Goal: Check status: Check status

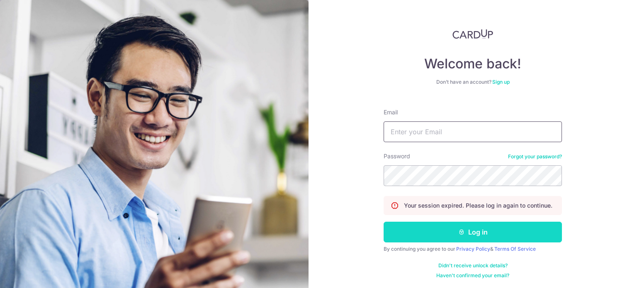
type input "[EMAIL_ADDRESS][DOMAIN_NAME]"
click at [432, 226] on button "Log in" at bounding box center [472, 232] width 178 height 21
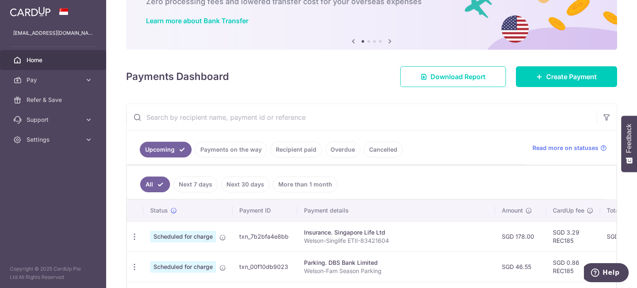
scroll to position [124, 0]
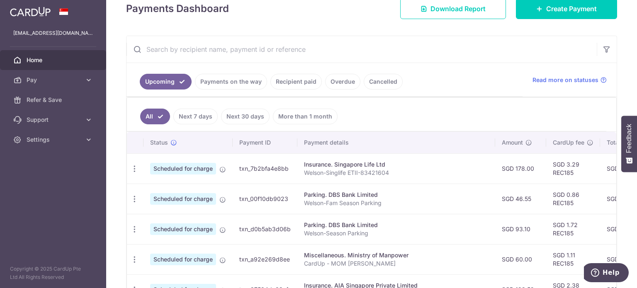
click at [335, 82] on link "Overdue" at bounding box center [342, 82] width 35 height 16
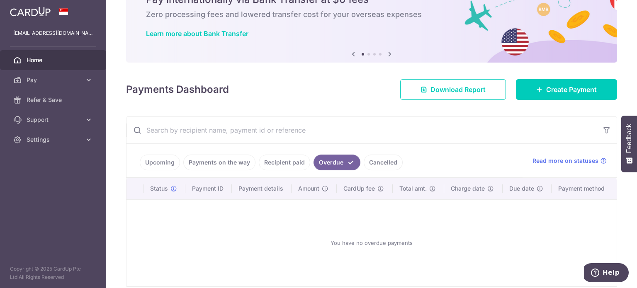
scroll to position [80, 0]
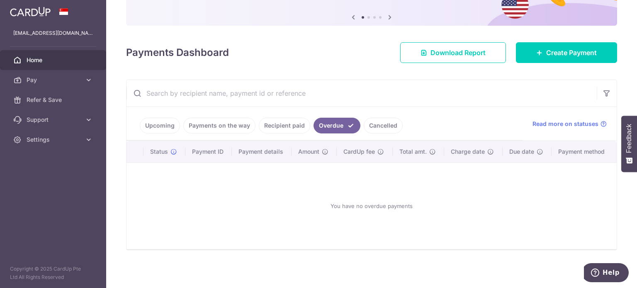
click at [220, 124] on link "Payments on the way" at bounding box center [219, 126] width 72 height 16
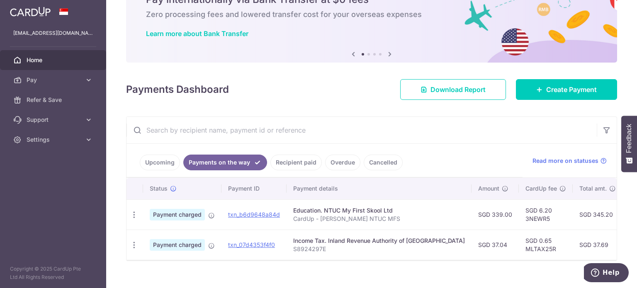
scroll to position [58, 0]
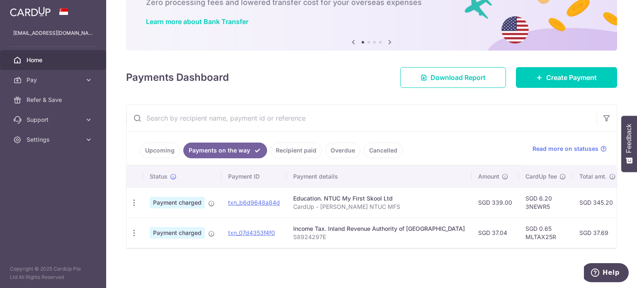
click at [294, 148] on link "Recipient paid" at bounding box center [295, 151] width 51 height 16
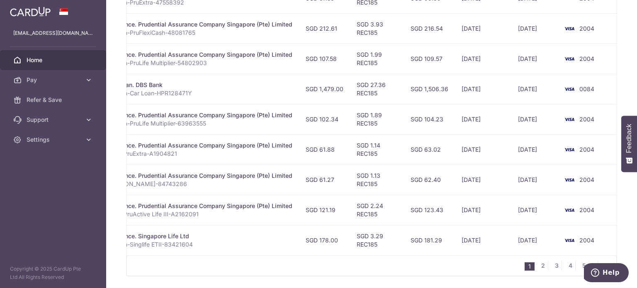
scroll to position [0, 175]
click at [537, 268] on link "2" at bounding box center [542, 266] width 10 height 10
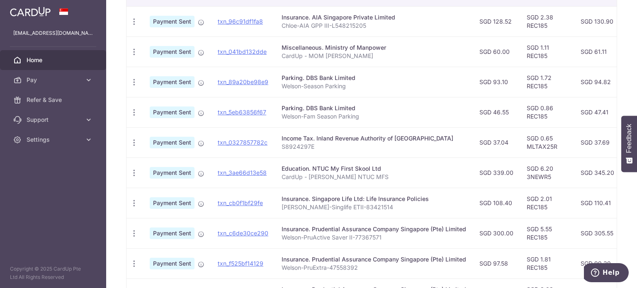
scroll to position [251, 0]
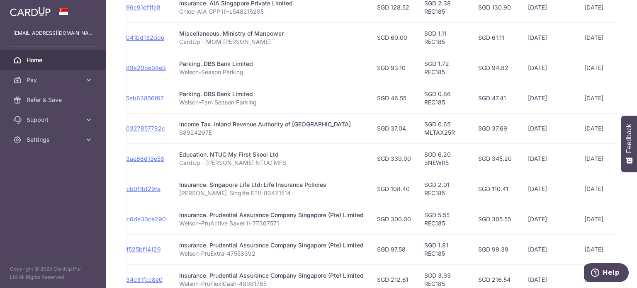
drag, startPoint x: 435, startPoint y: 256, endPoint x: 474, endPoint y: 253, distance: 39.9
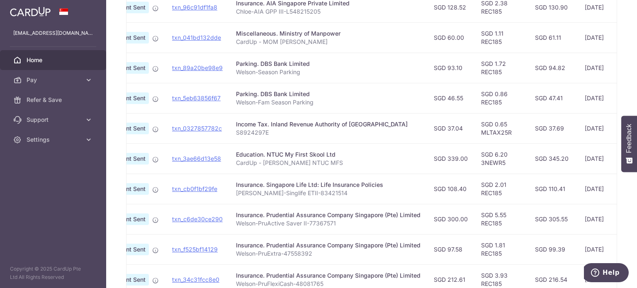
scroll to position [0, 0]
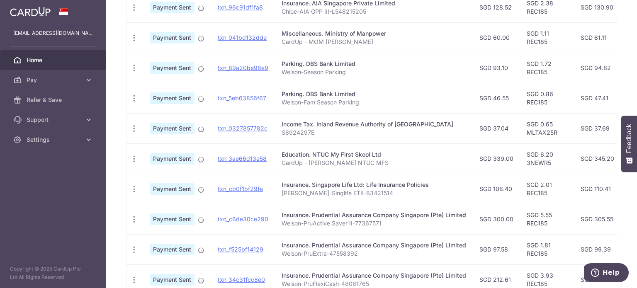
drag, startPoint x: 486, startPoint y: 237, endPoint x: 423, endPoint y: 237, distance: 63.0
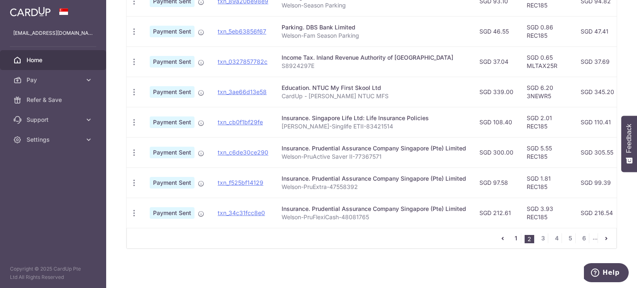
click at [511, 239] on link "1" at bounding box center [516, 238] width 10 height 10
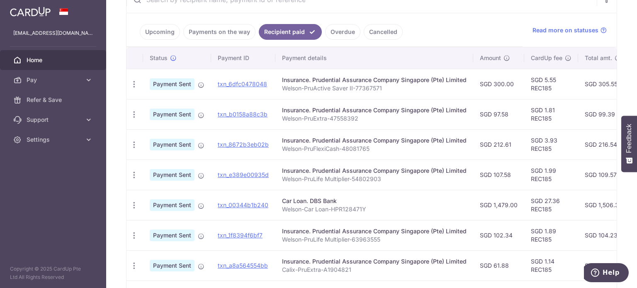
scroll to position [113, 0]
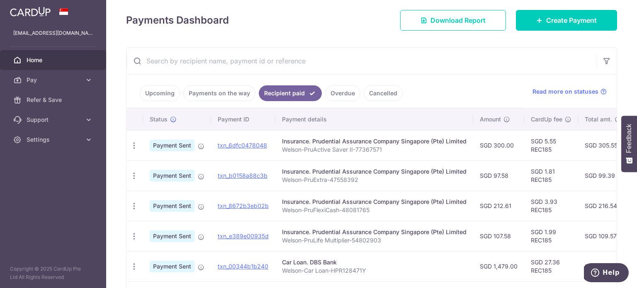
click at [209, 87] on link "Payments on the way" at bounding box center [219, 93] width 72 height 16
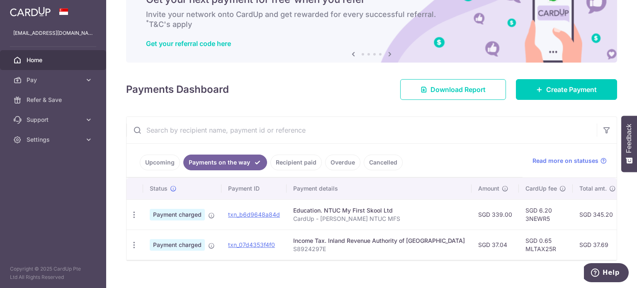
scroll to position [58, 0]
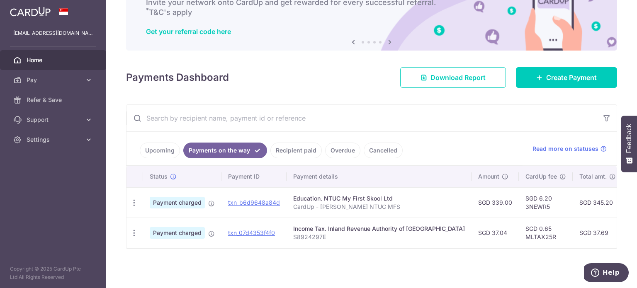
click at [166, 147] on link "Upcoming" at bounding box center [160, 151] width 40 height 16
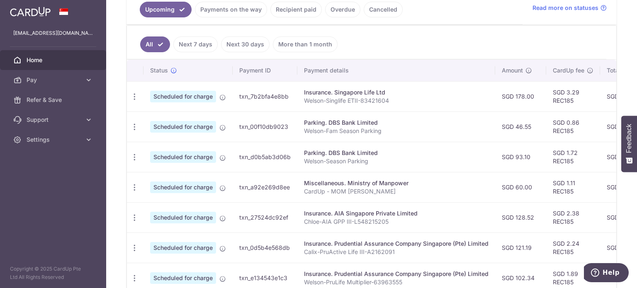
scroll to position [196, 0]
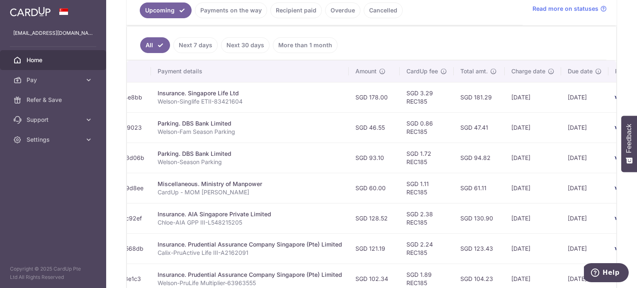
drag, startPoint x: 469, startPoint y: 218, endPoint x: 542, endPoint y: 212, distance: 73.6
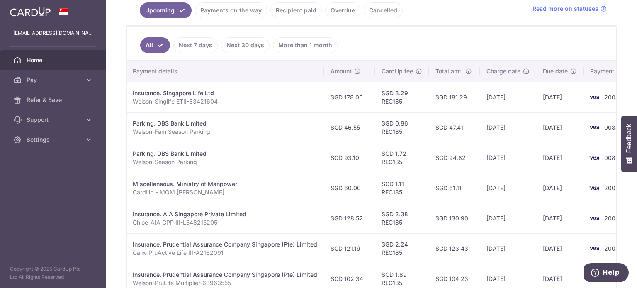
scroll to position [0, 0]
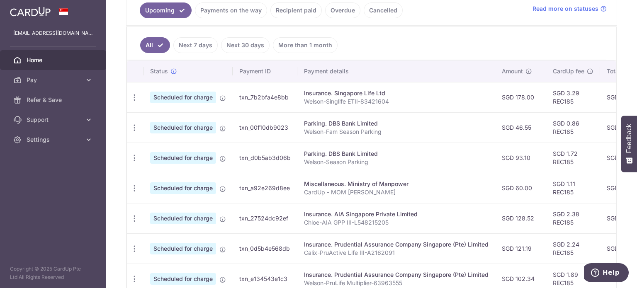
drag, startPoint x: 514, startPoint y: 212, endPoint x: 418, endPoint y: 212, distance: 96.1
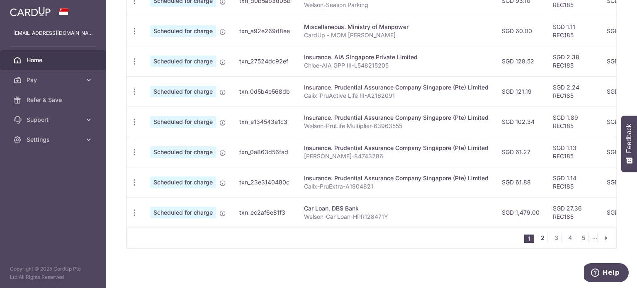
click at [538, 238] on link "2" at bounding box center [542, 238] width 10 height 10
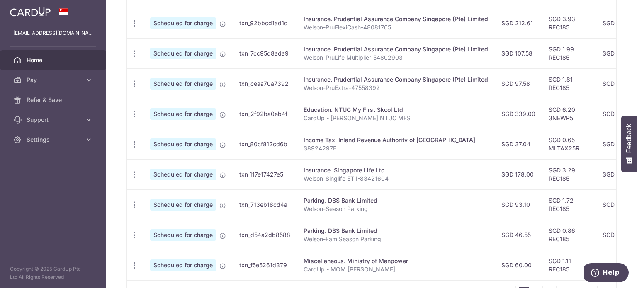
scroll to position [313, 0]
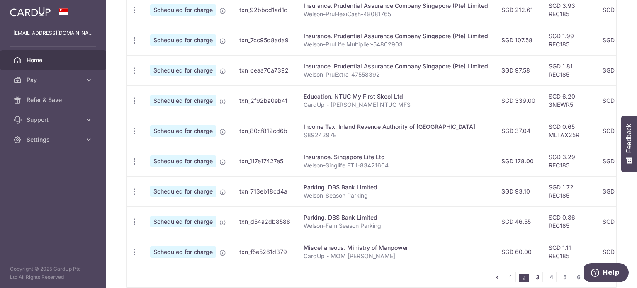
click at [533, 277] on link "3" at bounding box center [537, 277] width 10 height 10
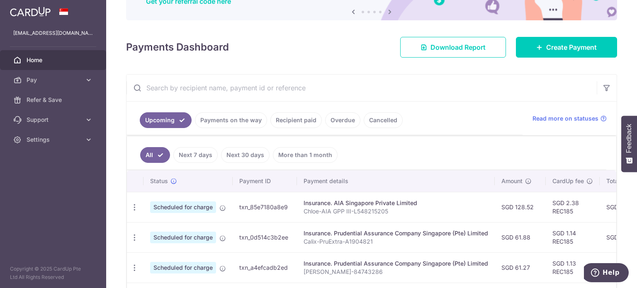
scroll to position [85, 0]
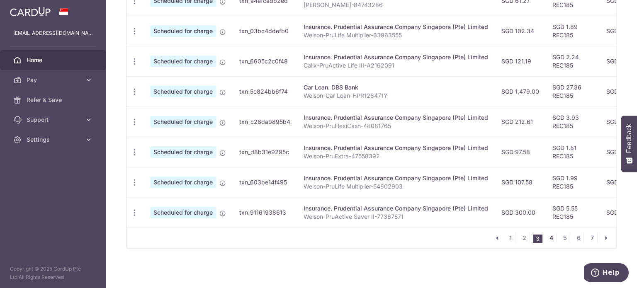
click at [550, 237] on link "4" at bounding box center [551, 238] width 10 height 10
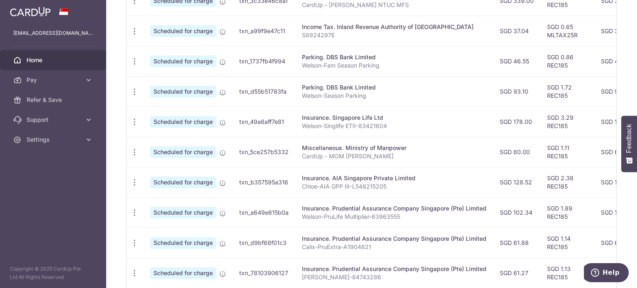
scroll to position [334, 0]
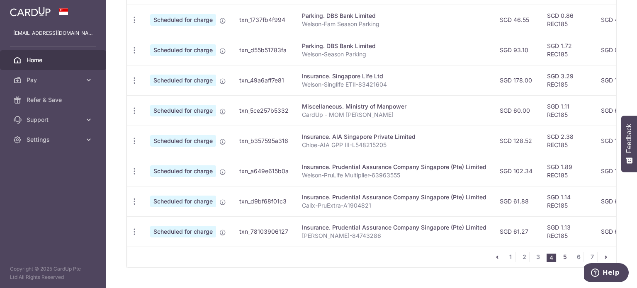
click at [560, 261] on link "5" at bounding box center [564, 257] width 10 height 10
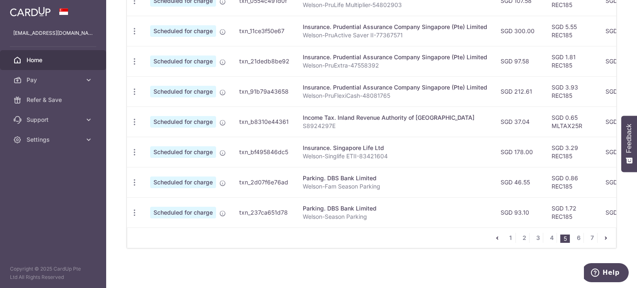
scroll to position [355, 0]
click at [575, 237] on link "6" at bounding box center [578, 238] width 10 height 10
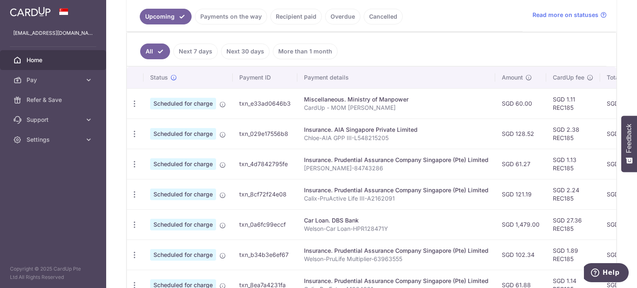
scroll to position [189, 0]
click at [224, 19] on link "Payments on the way" at bounding box center [231, 17] width 72 height 16
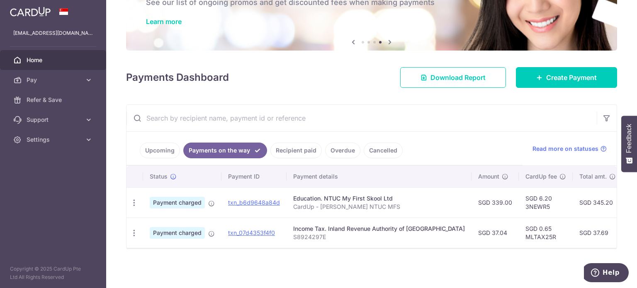
click at [293, 147] on link "Recipient paid" at bounding box center [295, 151] width 51 height 16
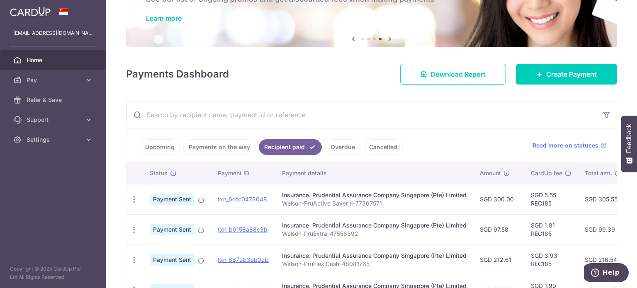
scroll to position [23, 0]
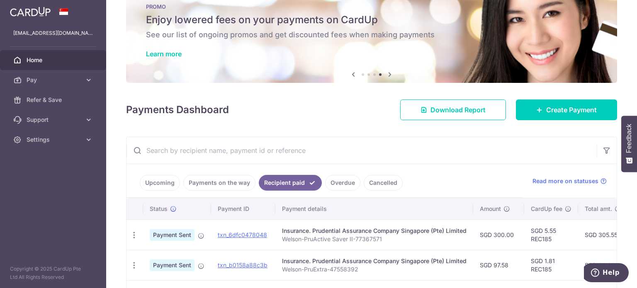
click at [303, 149] on input "text" at bounding box center [361, 150] width 470 height 27
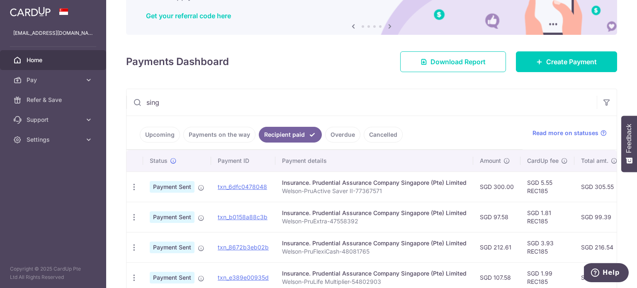
scroll to position [85, 0]
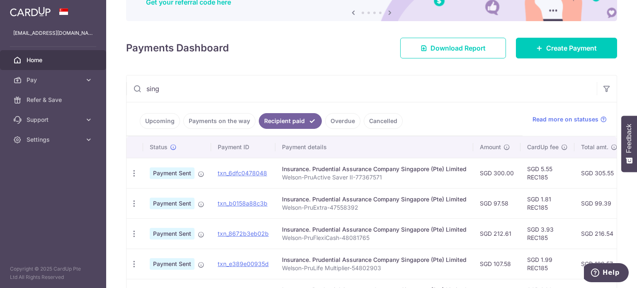
click at [232, 94] on input "sing" at bounding box center [361, 88] width 470 height 27
click at [602, 91] on icon "button" at bounding box center [606, 89] width 8 height 8
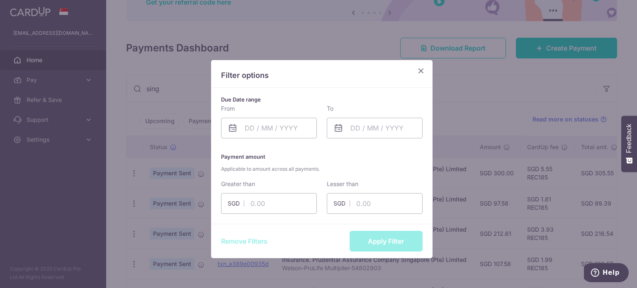
click at [419, 73] on icon "Close" at bounding box center [421, 70] width 10 height 10
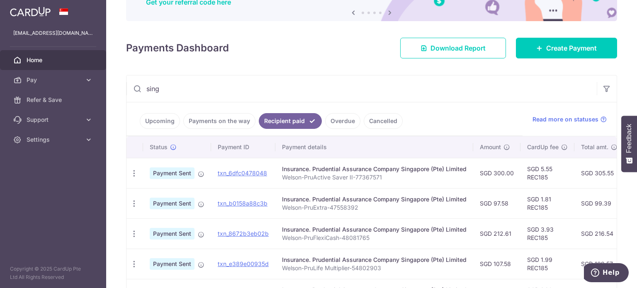
click at [180, 92] on input "sing" at bounding box center [361, 88] width 470 height 27
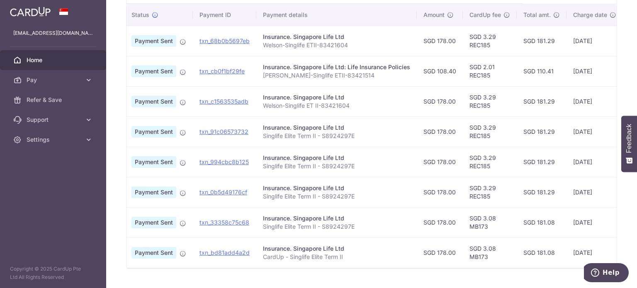
scroll to position [198, 0]
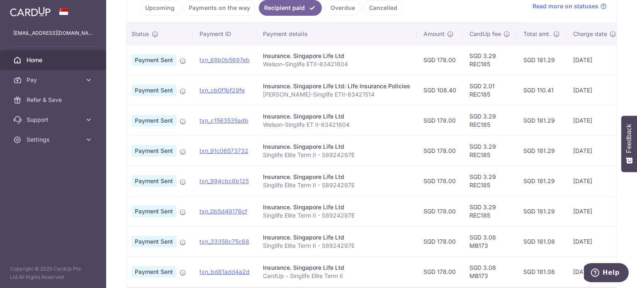
type input "singlife"
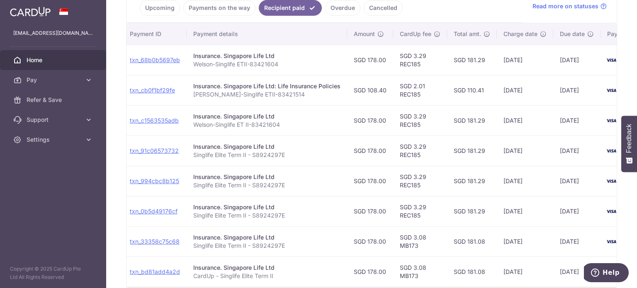
drag, startPoint x: 444, startPoint y: 161, endPoint x: 477, endPoint y: 159, distance: 32.8
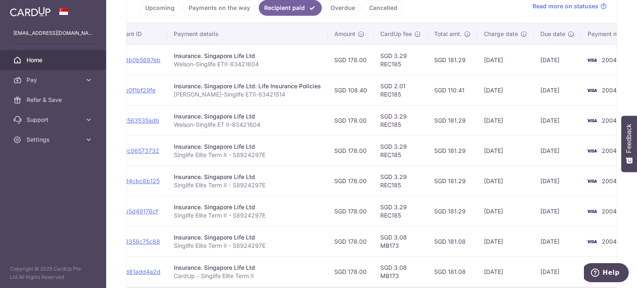
scroll to position [0, 121]
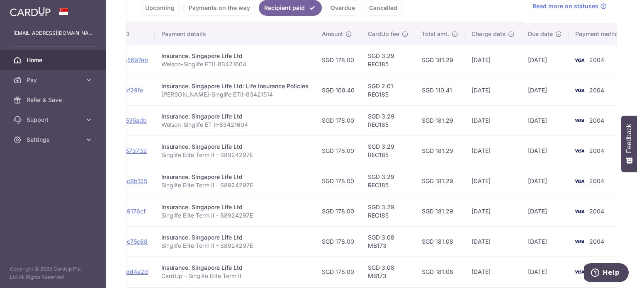
drag, startPoint x: 471, startPoint y: 155, endPoint x: 488, endPoint y: 152, distance: 17.2
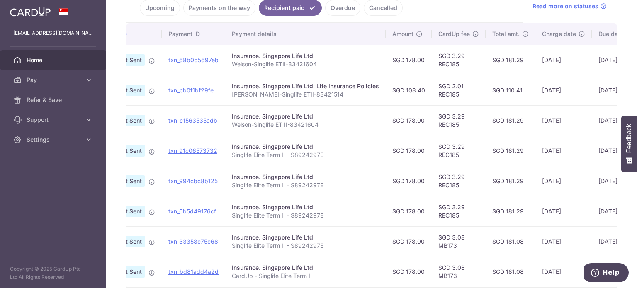
scroll to position [0, 0]
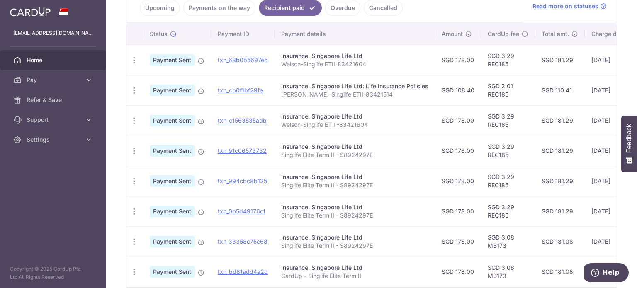
drag, startPoint x: 391, startPoint y: 96, endPoint x: 321, endPoint y: 95, distance: 70.0
click at [133, 87] on icon "button" at bounding box center [134, 90] width 9 height 9
click at [172, 107] on link "PDF Receipt" at bounding box center [170, 113] width 86 height 20
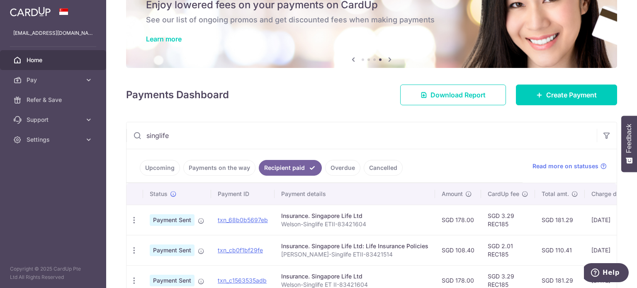
scroll to position [32, 0]
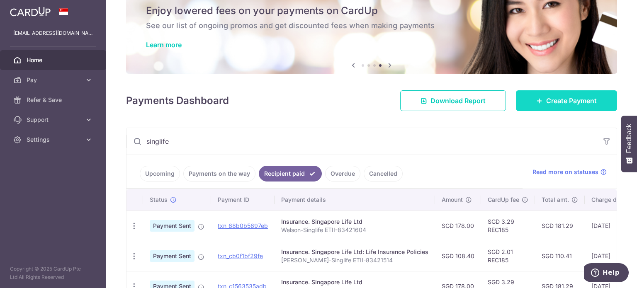
click at [562, 100] on span "Create Payment" at bounding box center [571, 101] width 51 height 10
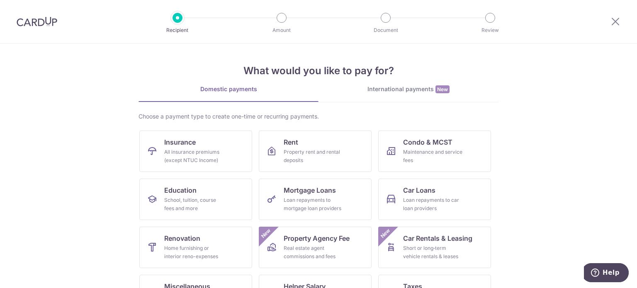
click at [612, 27] on div at bounding box center [614, 21] width 43 height 43
click at [612, 23] on icon at bounding box center [615, 21] width 10 height 10
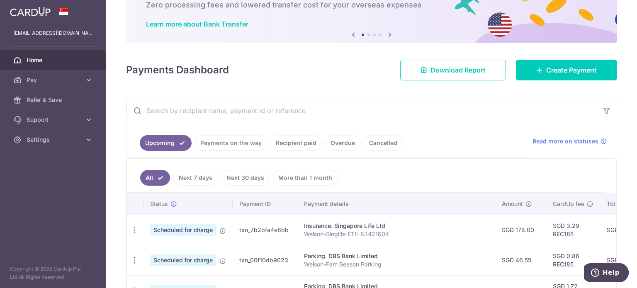
scroll to position [166, 0]
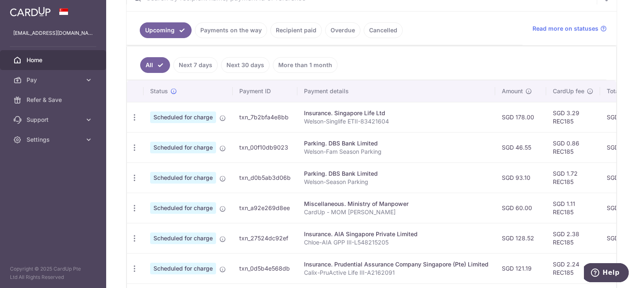
click at [278, 31] on link "Recipient paid" at bounding box center [295, 30] width 51 height 16
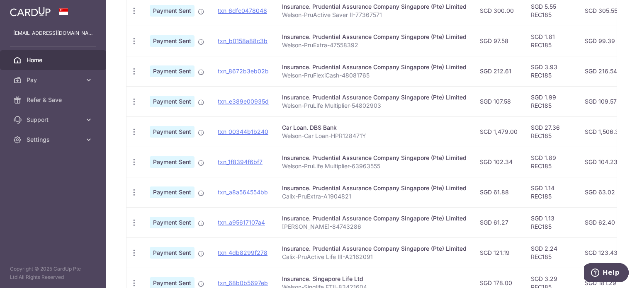
scroll to position [290, 0]
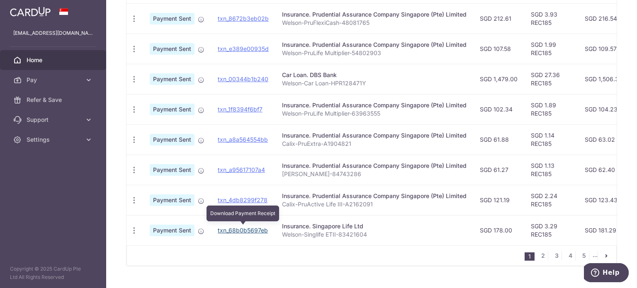
drag, startPoint x: 225, startPoint y: 227, endPoint x: 364, endPoint y: 28, distance: 242.6
click at [226, 227] on link "txn_68b0b5697eb" at bounding box center [243, 230] width 50 height 7
click at [622, 45] on div "× Pause Schedule Pause all future payments in this series Pause just this one p…" at bounding box center [371, 144] width 530 height 288
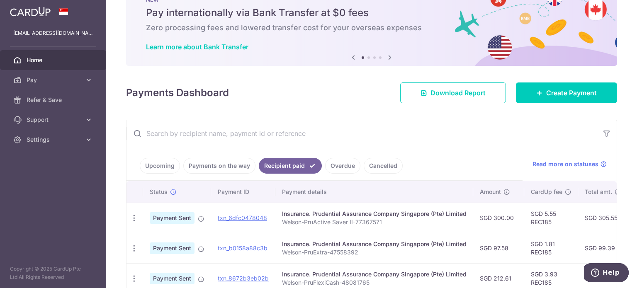
scroll to position [0, 0]
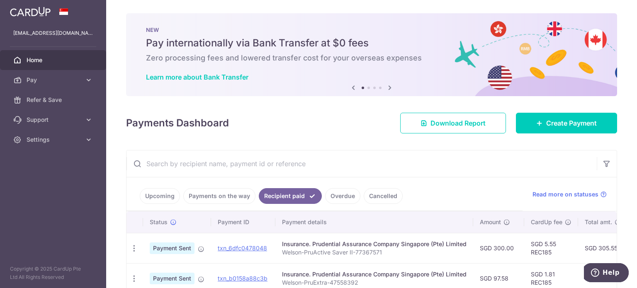
click at [228, 190] on link "Payments on the way" at bounding box center [219, 196] width 72 height 16
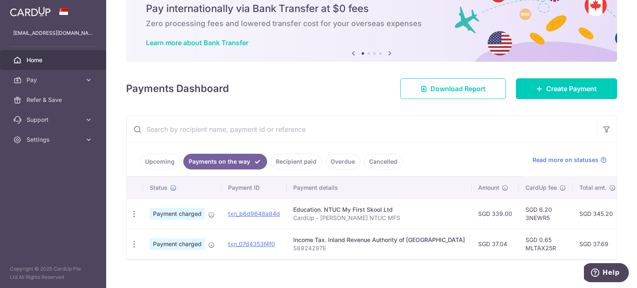
scroll to position [48, 0]
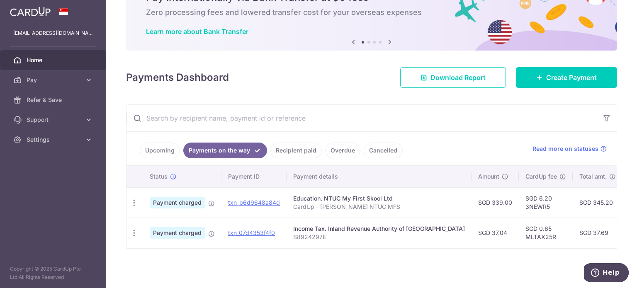
click at [289, 150] on link "Recipient paid" at bounding box center [295, 151] width 51 height 16
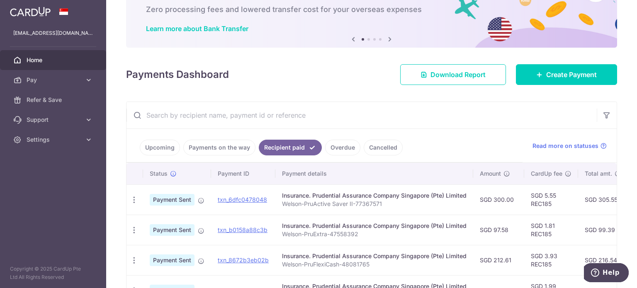
click at [292, 114] on input "text" at bounding box center [361, 115] width 470 height 27
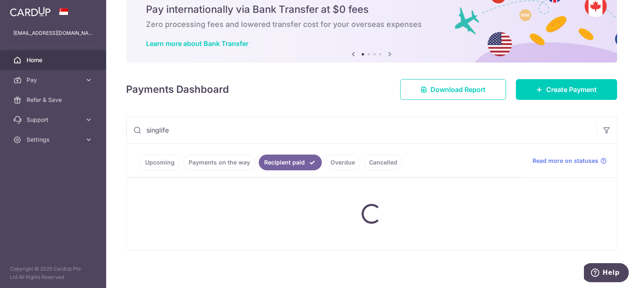
type input "singlife"
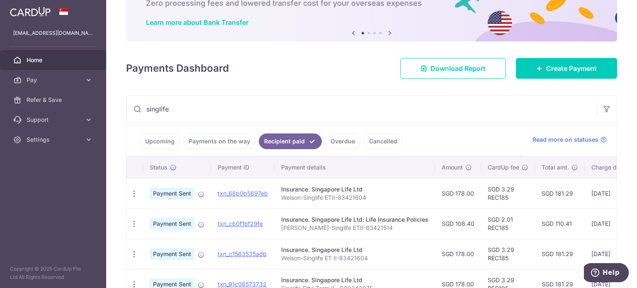
scroll to position [48, 0]
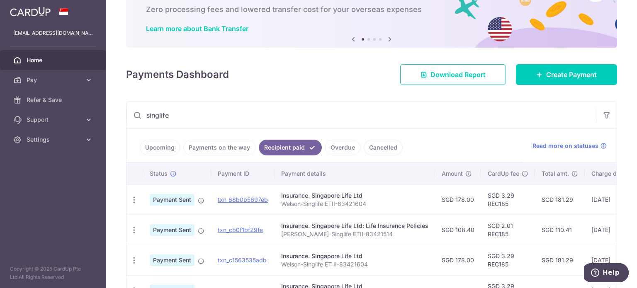
click at [158, 145] on link "Upcoming" at bounding box center [160, 148] width 40 height 16
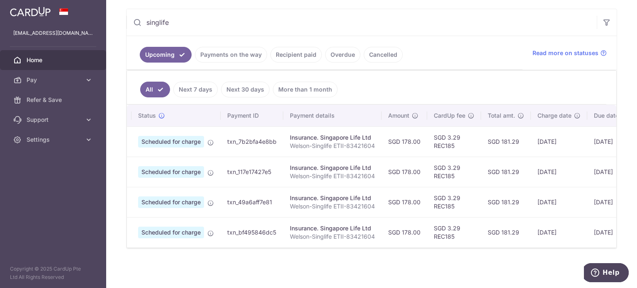
scroll to position [0, 0]
